Goal: Navigation & Orientation: Understand site structure

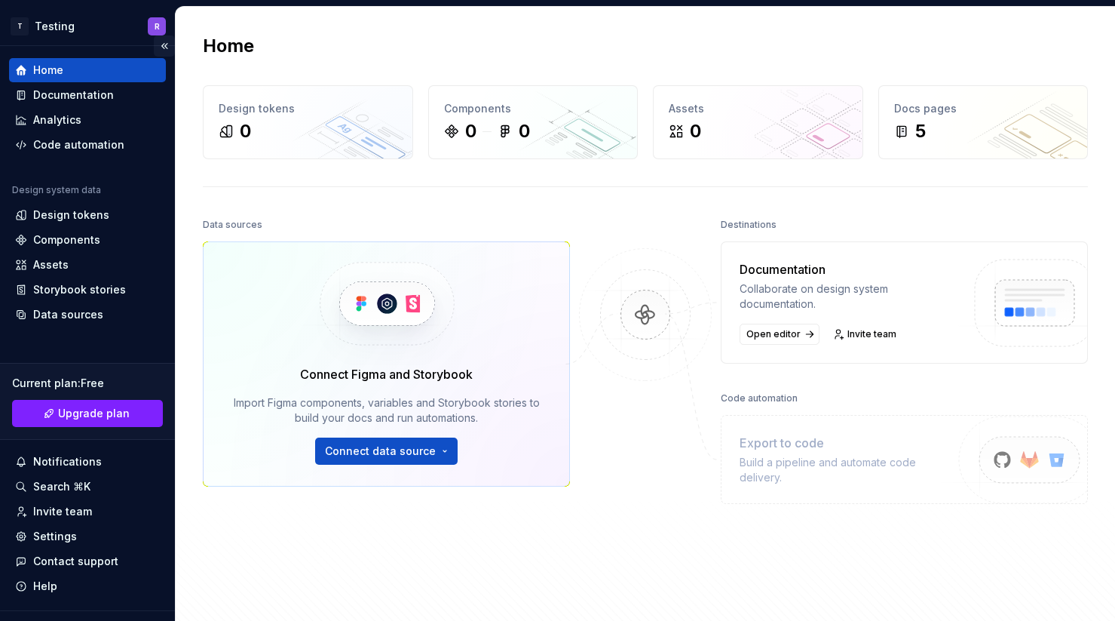
click at [158, 45] on button "Collapse sidebar" at bounding box center [164, 45] width 21 height 21
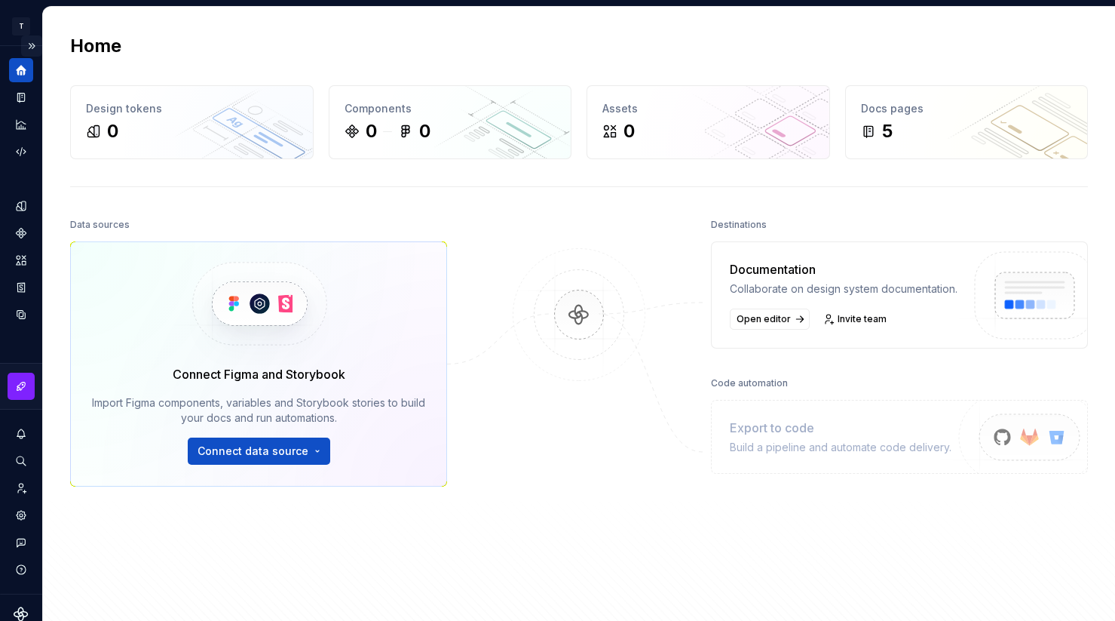
click at [27, 45] on button "Expand sidebar" at bounding box center [31, 45] width 21 height 21
